Goal: Task Accomplishment & Management: Manage account settings

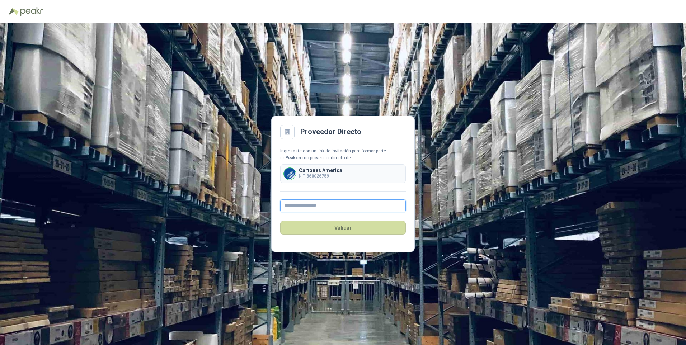
click at [303, 202] on input "text" at bounding box center [343, 205] width 126 height 13
type input "**********"
click at [346, 230] on button "Validar" at bounding box center [343, 228] width 126 height 14
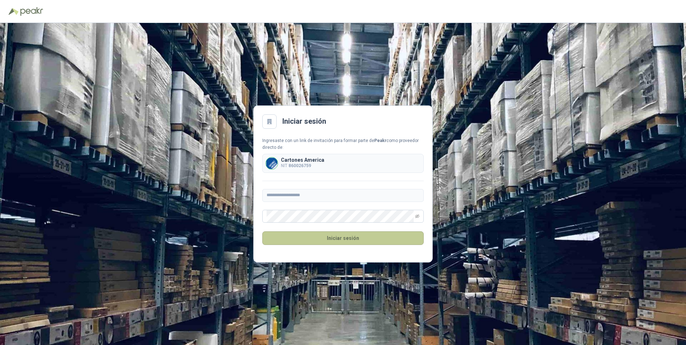
click at [337, 239] on button "Iniciar sesión" at bounding box center [342, 238] width 161 height 14
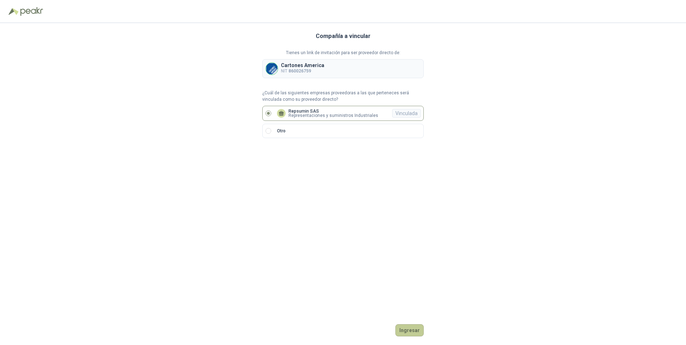
click at [404, 332] on button "Ingresar" at bounding box center [409, 330] width 28 height 12
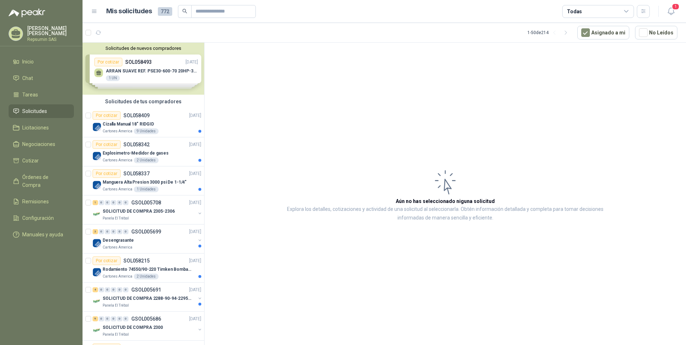
click at [113, 63] on div "Solicitudes de nuevos compradores Por cotizar SOL058493 [DATE] ARRAN SUAVE REF.…" at bounding box center [144, 69] width 122 height 52
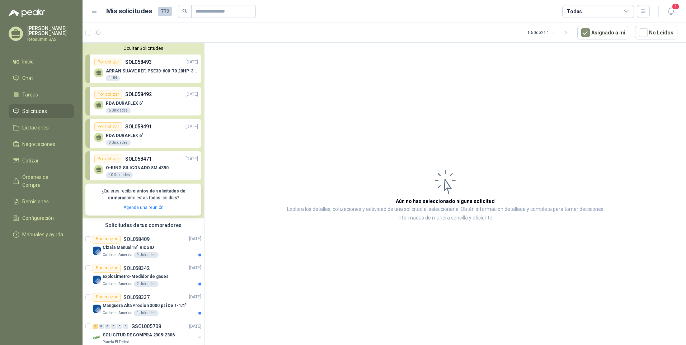
click at [113, 63] on div "Por cotizar" at bounding box center [108, 62] width 28 height 9
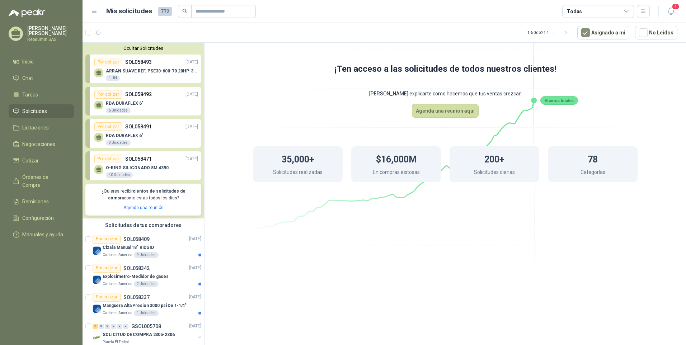
click at [127, 64] on p "SOL058493" at bounding box center [138, 62] width 27 height 8
click at [132, 62] on p "SOL058493" at bounding box center [138, 62] width 27 height 8
click at [108, 62] on div "Por cotizar" at bounding box center [108, 62] width 28 height 9
click at [105, 72] on div "ARRAN SUAVE REF. PSE30-600-70 20HP-30A 1 UN" at bounding box center [146, 73] width 104 height 15
click at [111, 72] on p "ARRAN SUAVE REF. PSE30-600-70 20HP-30A" at bounding box center [152, 71] width 92 height 5
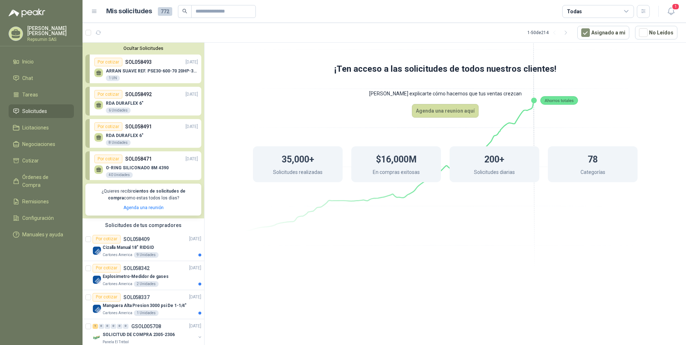
click at [119, 74] on div "ARRAN SUAVE REF. PSE30-600-70 20HP-30A 1 UN" at bounding box center [152, 75] width 92 height 13
click at [112, 241] on div "Por cotizar" at bounding box center [107, 239] width 28 height 9
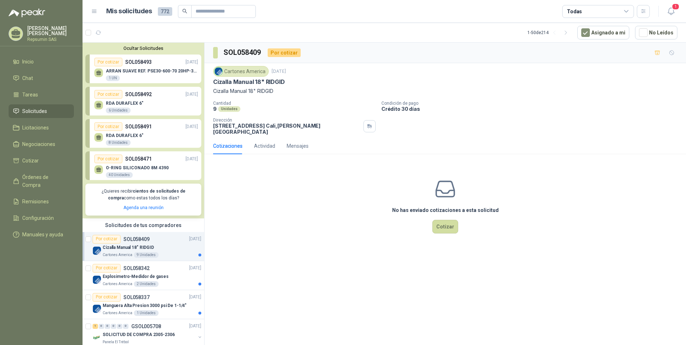
click at [134, 241] on p "SOL058409" at bounding box center [136, 239] width 26 height 5
click at [133, 60] on p "SOL058493" at bounding box center [138, 62] width 27 height 8
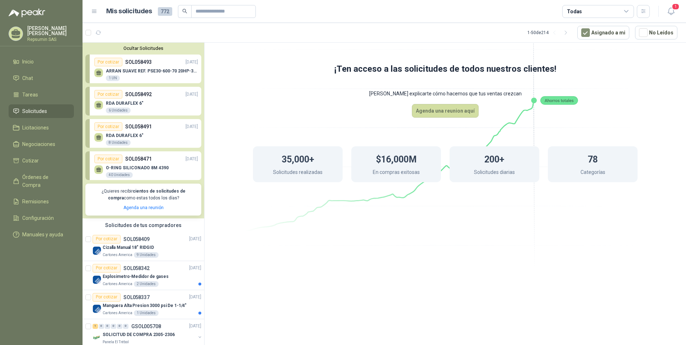
click at [133, 60] on p "SOL058493" at bounding box center [138, 62] width 27 height 8
click at [145, 58] on p "SOL058493" at bounding box center [138, 62] width 27 height 8
click at [145, 49] on button "Ocultar Solicitudes" at bounding box center [143, 48] width 116 height 5
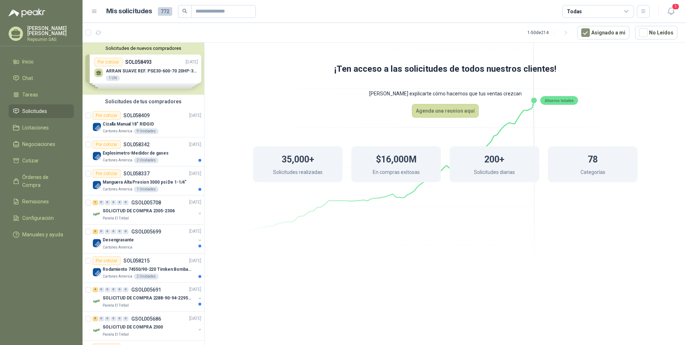
click at [143, 101] on div "Solicitudes de tus compradores" at bounding box center [144, 102] width 122 height 14
click at [142, 119] on div "Por cotizar SOL058409" at bounding box center [121, 115] width 57 height 9
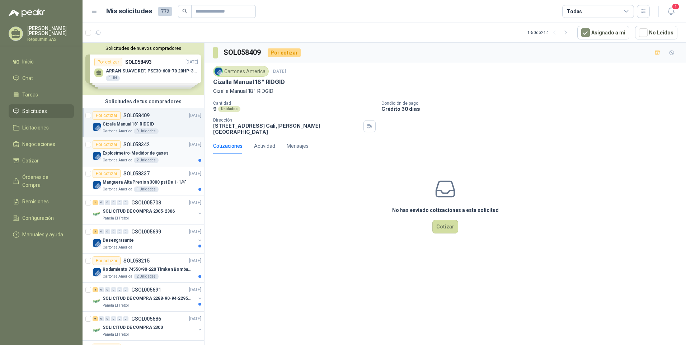
click at [139, 142] on p "SOL058342" at bounding box center [136, 144] width 26 height 5
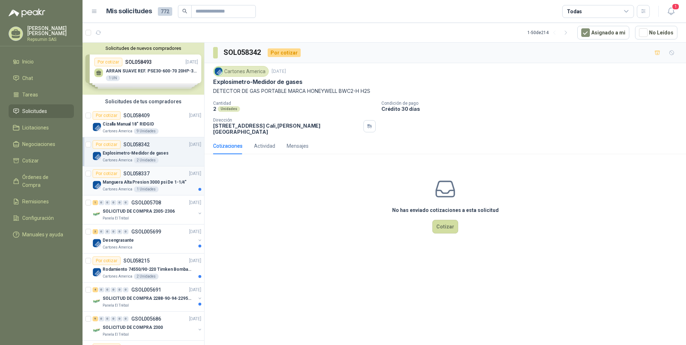
click at [123, 179] on p "Manguera Alta Presion 3000 psi De 1-1/4"" at bounding box center [145, 182] width 84 height 7
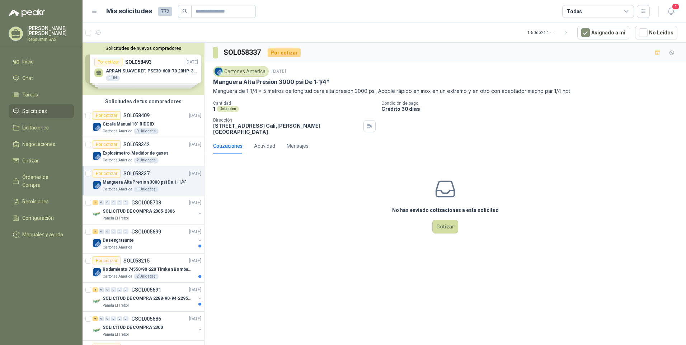
click at [284, 180] on div "No has enviado cotizaciones a esta solicitud Cotizar" at bounding box center [444, 205] width 481 height 91
click at [38, 175] on span "Órdenes de Compra" at bounding box center [44, 181] width 45 height 16
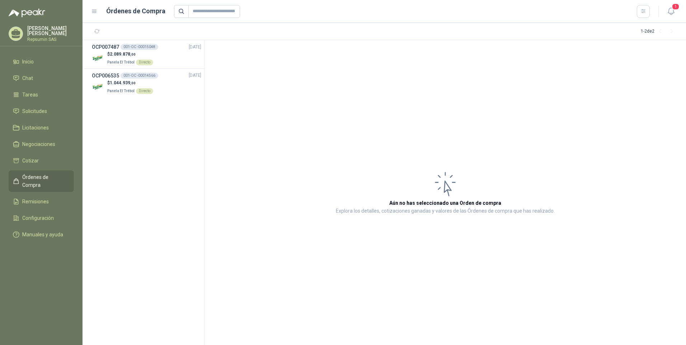
click at [38, 31] on p "[PERSON_NAME]" at bounding box center [50, 31] width 47 height 10
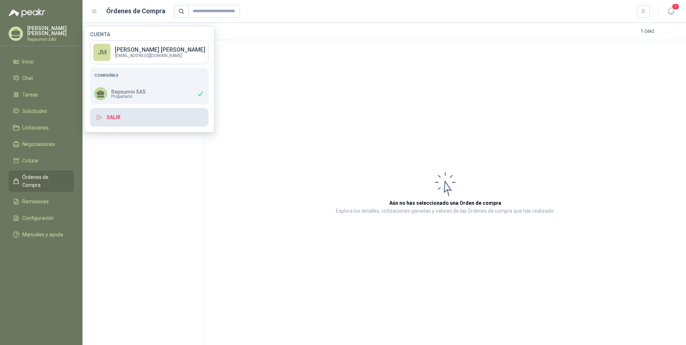
click at [96, 118] on icon "button" at bounding box center [99, 117] width 6 height 6
